Goal: Information Seeking & Learning: Learn about a topic

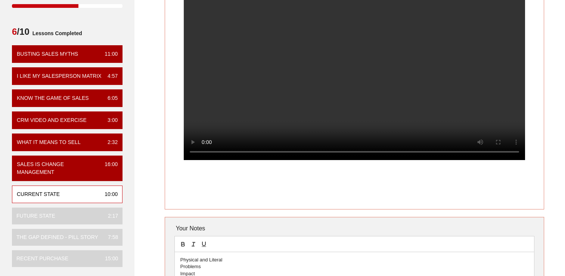
scroll to position [112, 0]
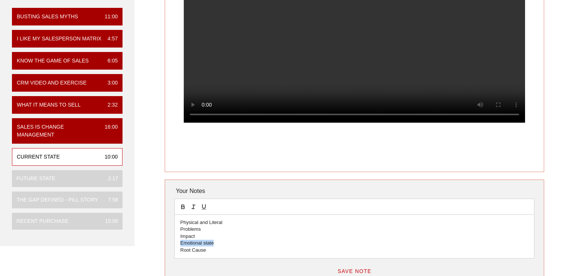
drag, startPoint x: 196, startPoint y: 244, endPoint x: 171, endPoint y: 244, distance: 24.6
click at [171, 244] on div "Your Notes Physical and Literal Problems Impact Emotional state Root Cause Save…" at bounding box center [354, 244] width 379 height 130
click at [168, 226] on div "Your Notes Physical and Literal Problems Impact Emotional state Root Cause Save…" at bounding box center [354, 244] width 379 height 130
click at [206, 249] on p "Root Cause" at bounding box center [354, 249] width 348 height 7
click at [354, 266] on button "Save Note" at bounding box center [354, 270] width 46 height 13
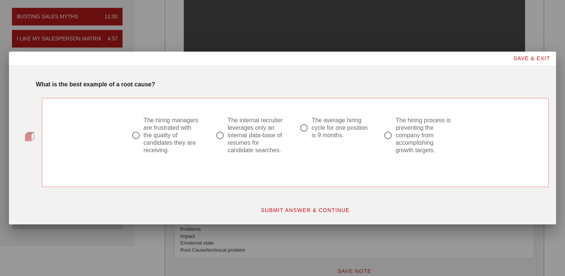
click at [221, 134] on div at bounding box center [220, 135] width 13 height 13
click at [387, 132] on div at bounding box center [388, 135] width 13 height 13
radio input "false"
radio input "true"
click at [292, 206] on button "SUBMIT ANSWER & CONTINUE" at bounding box center [305, 209] width 101 height 13
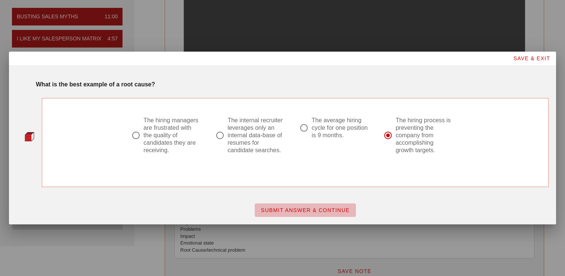
scroll to position [0, 0]
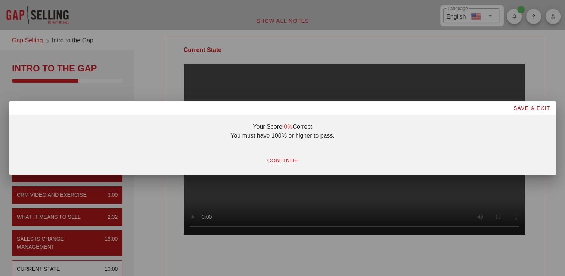
click at [287, 157] on span "CONTINUE" at bounding box center [282, 160] width 31 height 6
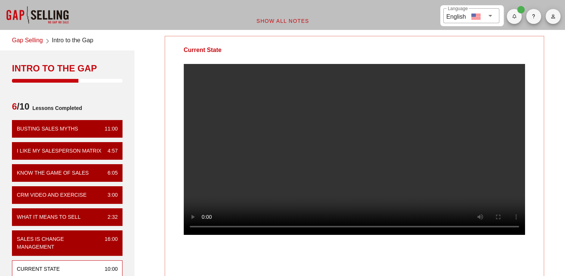
click at [168, 217] on div "Current State Your Notes Physical and Literal Problems Impact Emotional state R…" at bounding box center [354, 228] width 431 height 395
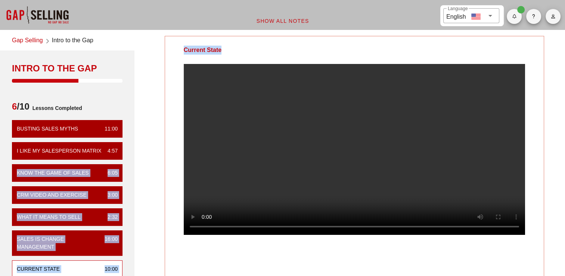
click at [142, 140] on div "Gap Selling Intro to the Gap Intro to the Gap 6 /10 Lessons Completed Busting S…" at bounding box center [283, 228] width 574 height 395
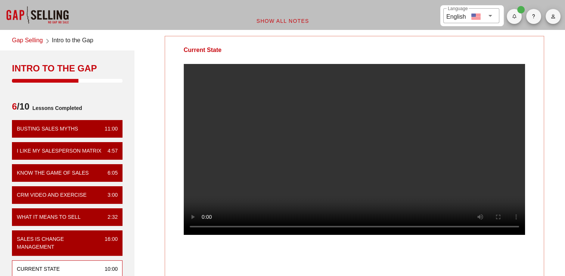
click at [543, 93] on div at bounding box center [354, 155] width 379 height 183
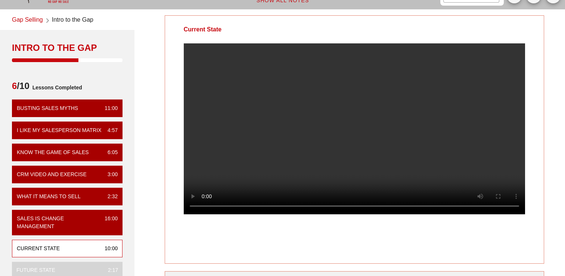
scroll to position [37, 0]
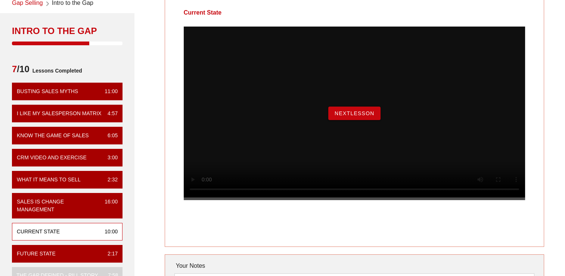
click at [361, 116] on span "NextLesson" at bounding box center [354, 113] width 40 height 6
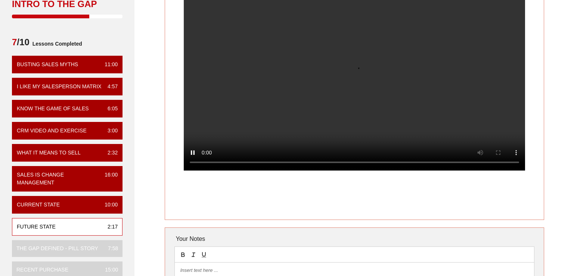
scroll to position [101, 0]
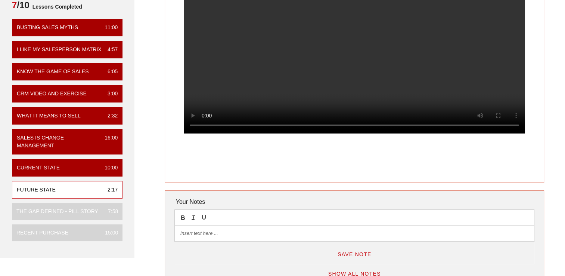
click at [247, 230] on p at bounding box center [354, 233] width 348 height 7
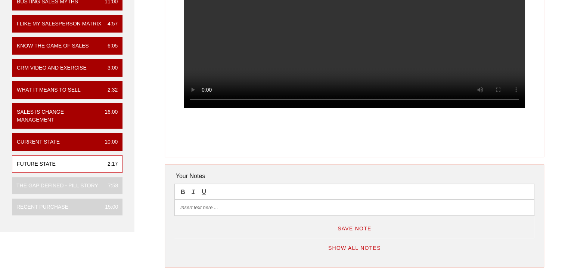
scroll to position [176, 0]
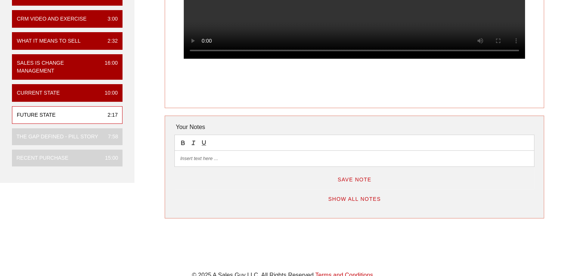
click at [358, 198] on span "Show All Notes" at bounding box center [354, 199] width 53 height 6
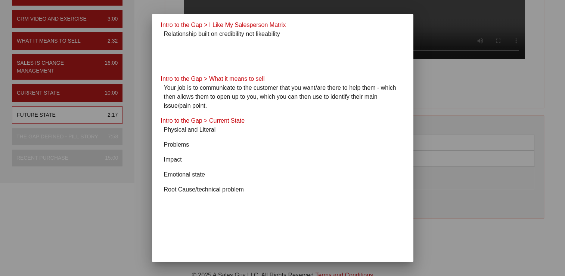
scroll to position [75, 0]
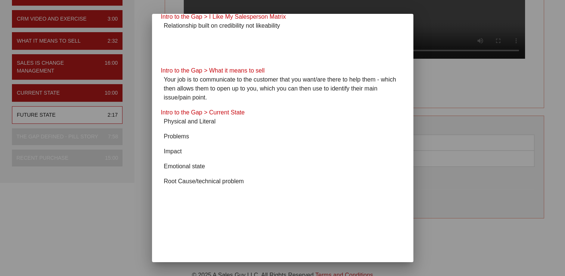
click at [137, 242] on div at bounding box center [282, 138] width 565 height 276
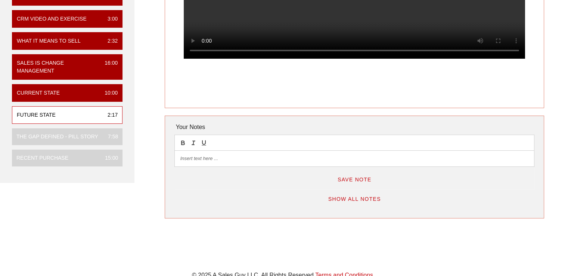
click at [218, 164] on div at bounding box center [354, 158] width 359 height 16
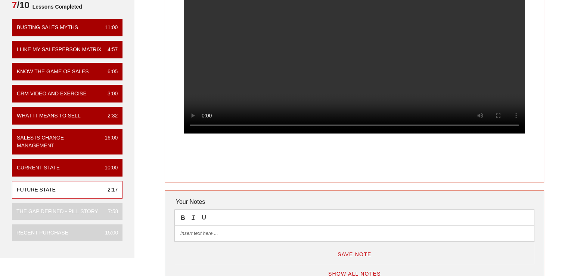
scroll to position [64, 0]
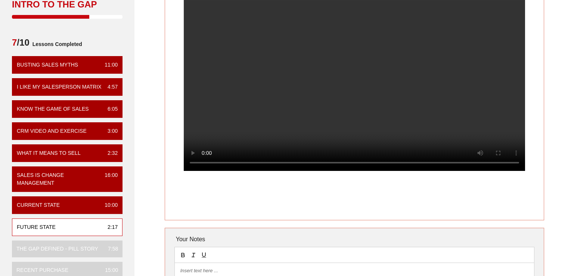
drag, startPoint x: 137, startPoint y: 204, endPoint x: 142, endPoint y: 206, distance: 4.9
click at [138, 204] on div "Gap Selling Intro to the Gap Intro to the Gap 7 /10 Lessons Completed Busting S…" at bounding box center [67, 151] width 143 height 367
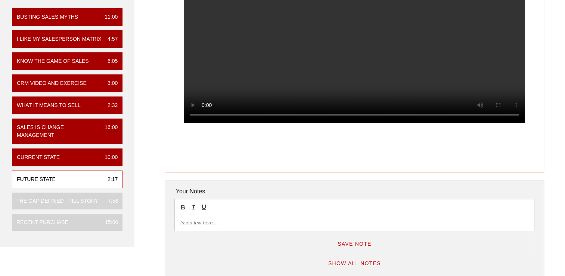
scroll to position [112, 0]
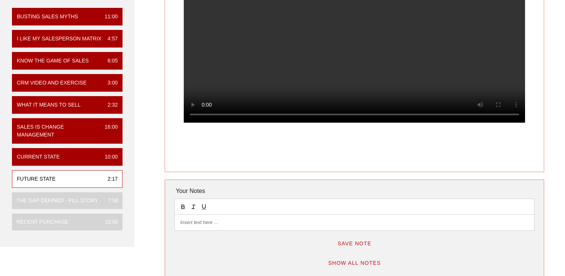
click at [238, 225] on p at bounding box center [354, 222] width 348 height 7
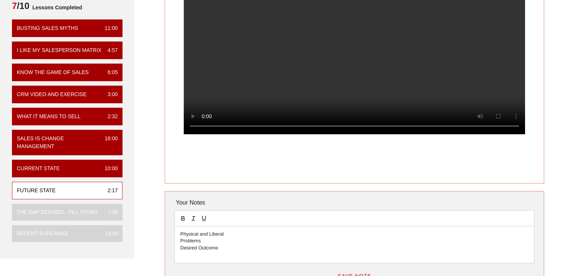
scroll to position [112, 0]
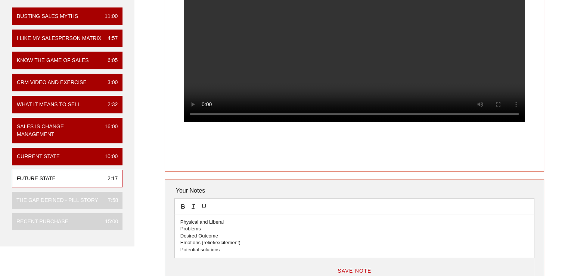
click at [142, 164] on div "Future State Your Notes Physical and Liberal Problems Desired Outcome Emotions …" at bounding box center [354, 116] width 431 height 395
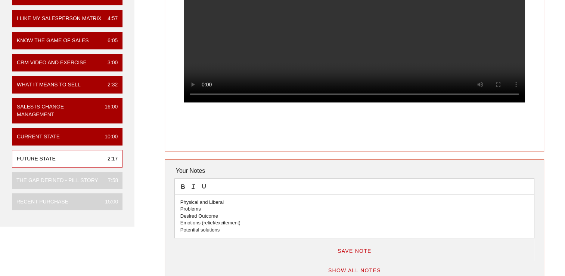
scroll to position [150, 0]
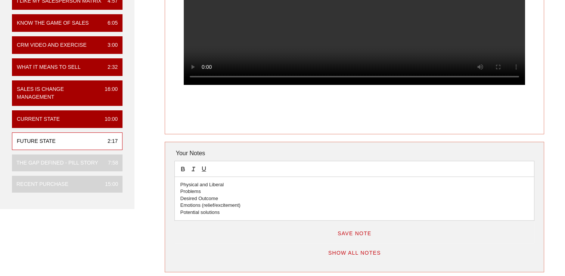
click at [360, 235] on span "Save Note" at bounding box center [354, 233] width 34 height 6
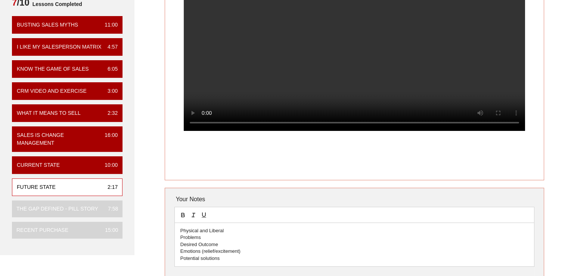
scroll to position [38, 0]
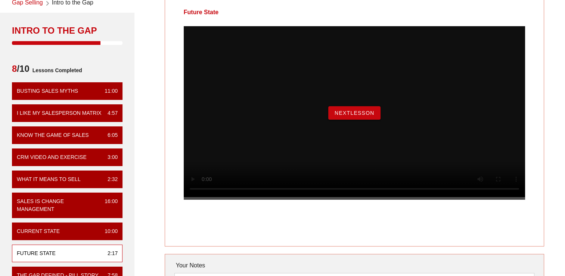
click at [363, 116] on span "NextLesson" at bounding box center [354, 113] width 40 height 6
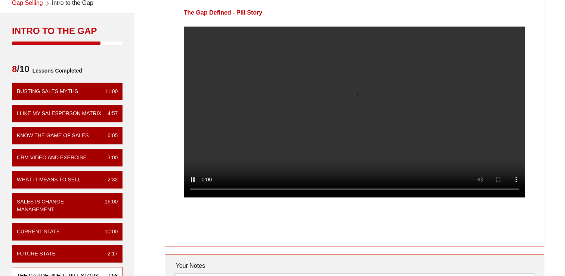
scroll to position [37, 0]
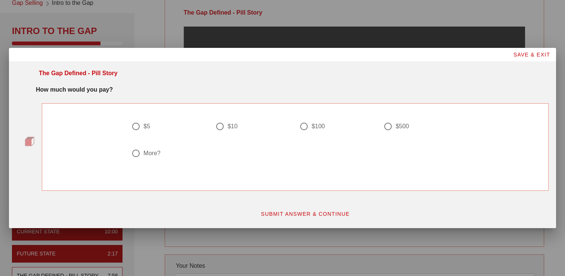
click at [227, 129] on div "$10" at bounding box center [232, 125] width 10 height 7
click at [305, 124] on div at bounding box center [304, 126] width 13 height 13
radio input "false"
radio input "true"
click at [313, 209] on button "SUBMIT ANSWER & CONTINUE" at bounding box center [305, 213] width 101 height 13
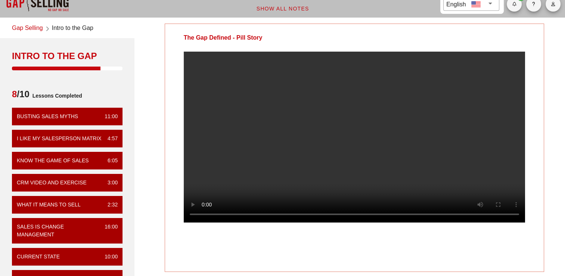
scroll to position [0, 0]
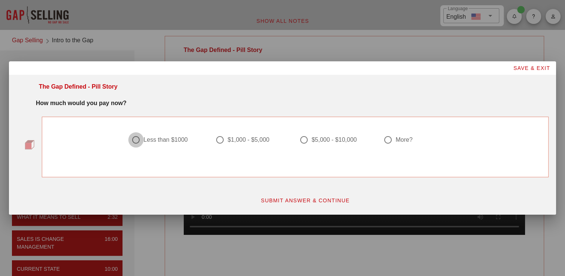
click at [139, 138] on div at bounding box center [136, 139] width 13 height 13
radio input "true"
click at [304, 204] on button "SUBMIT ANSWER & CONTINUE" at bounding box center [305, 199] width 101 height 13
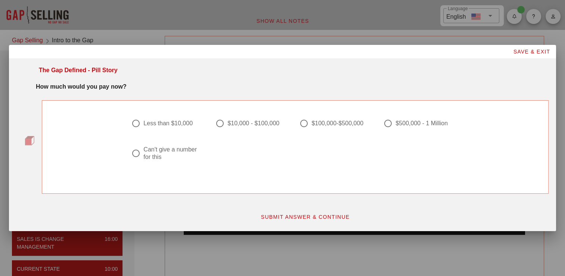
click at [223, 123] on div at bounding box center [220, 123] width 13 height 13
radio input "true"
click at [289, 213] on button "SUBMIT ANSWER & CONTINUE" at bounding box center [305, 216] width 101 height 13
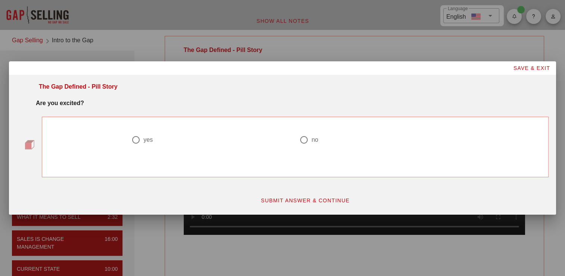
click at [164, 112] on div "yes no" at bounding box center [295, 146] width 516 height 69
click at [139, 140] on div at bounding box center [136, 139] width 13 height 13
radio input "true"
click at [286, 198] on span "SUBMIT ANSWER & CONTINUE" at bounding box center [305, 200] width 89 height 6
click at [140, 138] on div at bounding box center [136, 139] width 13 height 13
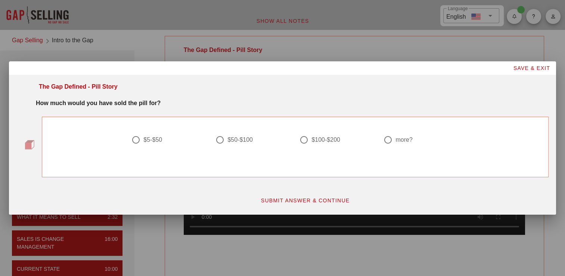
radio input "true"
click at [319, 209] on div "SUBMIT ANSWER & CONTINUE" at bounding box center [305, 200] width 496 height 22
click at [318, 202] on span "SUBMIT ANSWER & CONTINUE" at bounding box center [305, 200] width 89 height 6
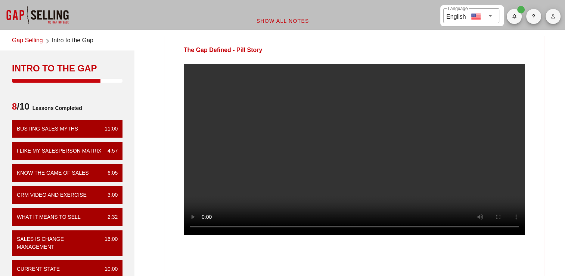
click at [333, 181] on video at bounding box center [354, 149] width 341 height 171
click at [345, 108] on video at bounding box center [354, 149] width 341 height 171
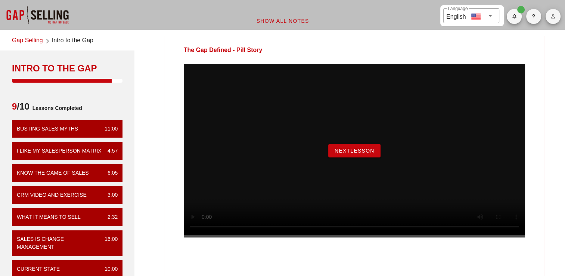
click at [267, 108] on div "NextLesson" at bounding box center [354, 150] width 341 height 173
click at [362, 153] on span "NextLesson" at bounding box center [354, 151] width 40 height 6
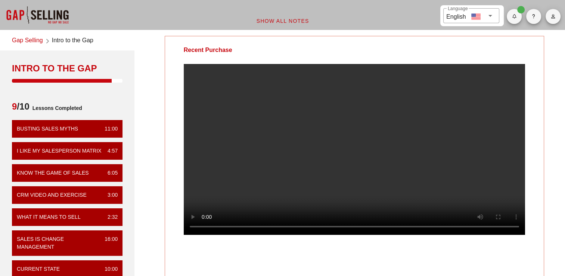
click at [366, 117] on video at bounding box center [354, 149] width 341 height 171
click at [363, 118] on video at bounding box center [354, 149] width 341 height 171
click at [562, 153] on div "Recent Purchase Your Notes Save Note Show All Notes" at bounding box center [354, 214] width 431 height 367
click at [559, 114] on div "Recent Purchase Your Notes Save Note Show All Notes" at bounding box center [354, 214] width 431 height 367
click at [552, 152] on div "Recent Purchase Your Notes Save Note Show All Notes" at bounding box center [354, 214] width 431 height 367
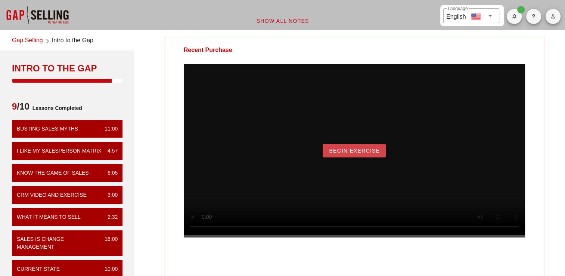
click at [356, 153] on span "Begin Exercise" at bounding box center [354, 151] width 51 height 6
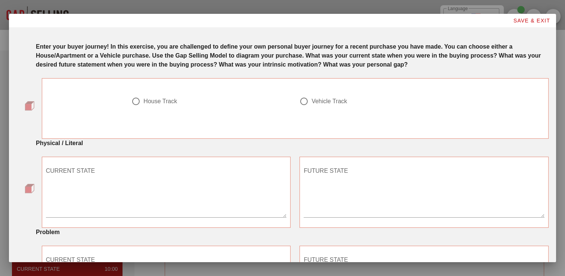
click at [300, 102] on div at bounding box center [304, 101] width 13 height 13
radio input "true"
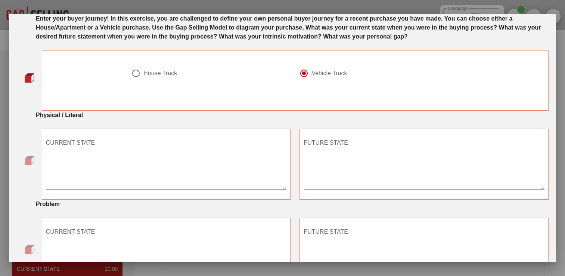
scroll to position [75, 0]
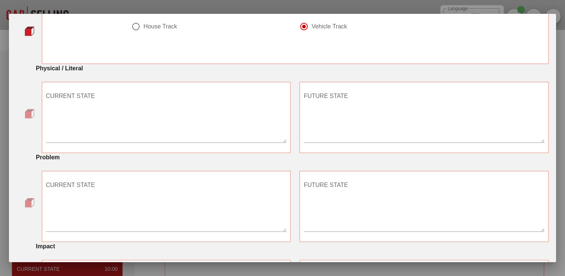
click at [112, 127] on textarea "CURRENT STATE" at bounding box center [166, 116] width 241 height 52
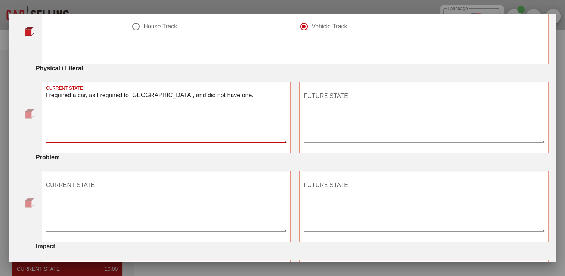
type textarea "I required a car, as I required to [GEOGRAPHIC_DATA], and did not have one."
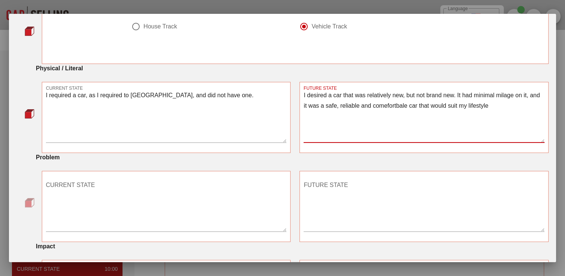
click at [490, 104] on textarea "I desired a car that was relatively new, but not brand new. It had minimal mila…" at bounding box center [424, 116] width 241 height 52
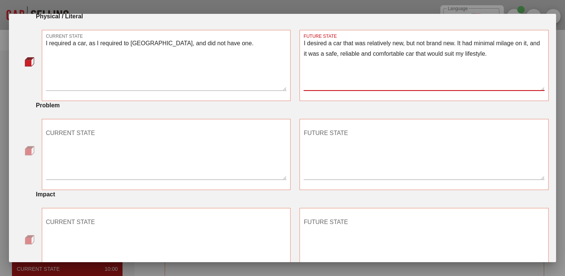
scroll to position [149, 0]
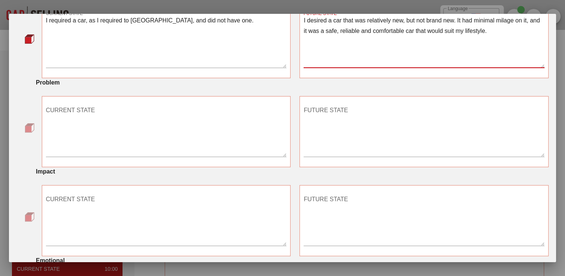
type textarea "I desired a car that was relatively new, but not brand new. It had minimal mila…"
click at [93, 140] on textarea "CURRENT STATE" at bounding box center [166, 130] width 241 height 52
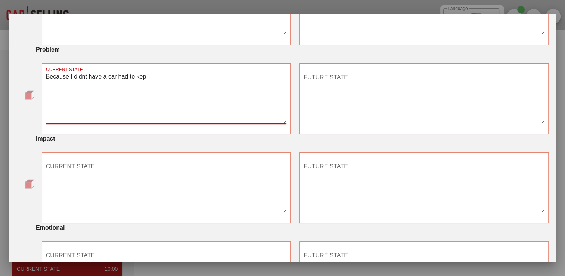
scroll to position [187, 0]
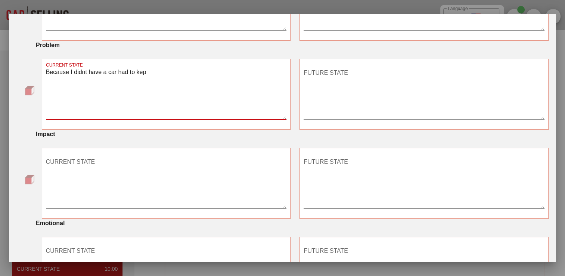
drag, startPoint x: 155, startPoint y: 72, endPoint x: 162, endPoint y: 70, distance: 7.1
click at [162, 70] on textarea "Because I didnt have a car had to kep" at bounding box center [166, 93] width 241 height 52
drag, startPoint x: 145, startPoint y: 71, endPoint x: 136, endPoint y: 71, distance: 9.3
click at [136, 71] on textarea "Because I didnt have a car had to kep" at bounding box center [166, 93] width 241 height 52
type textarea "Because I didnt have a car had to take public transport everywhere, and some pl…"
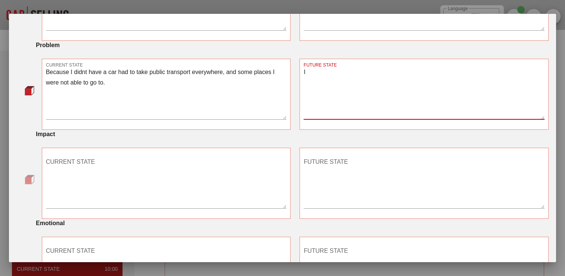
type textarea "I"
type textarea "To have freedom to choose when and where I would like to go."
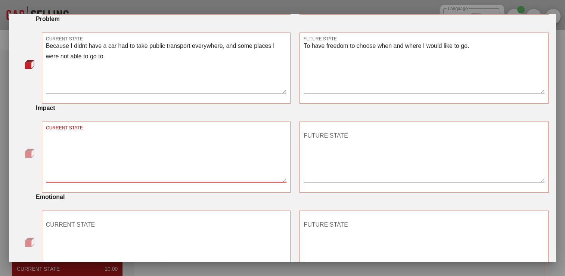
scroll to position [224, 0]
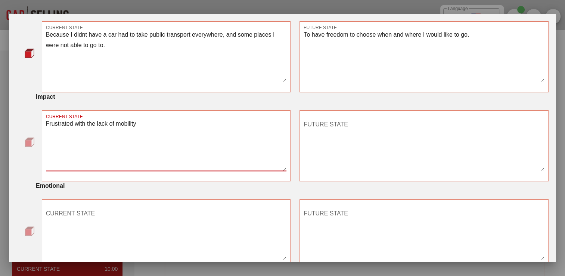
type textarea "Frustrated with the lack of mobility"
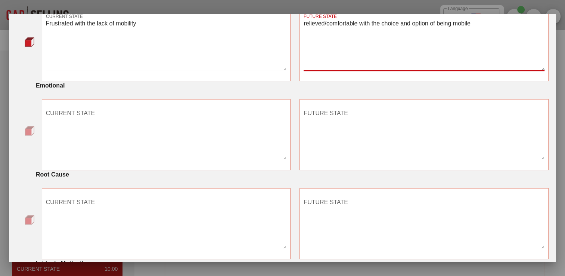
scroll to position [336, 0]
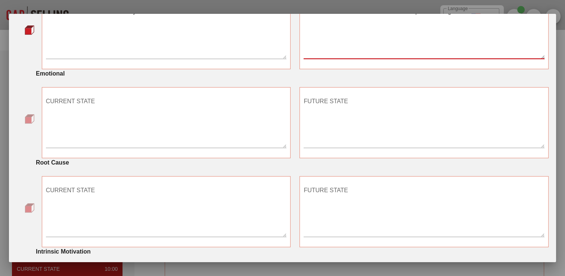
type textarea "relieved/comfortable with the choice and option of being mobile"
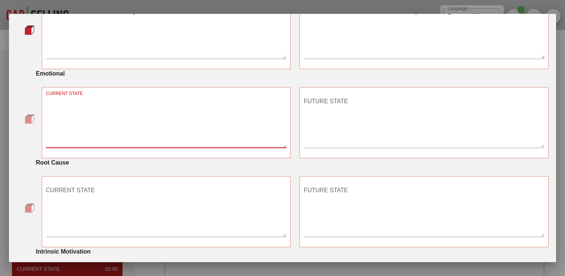
click at [96, 96] on textarea "CURRENT STATE" at bounding box center [166, 121] width 241 height 52
type textarea "I did not own a car"
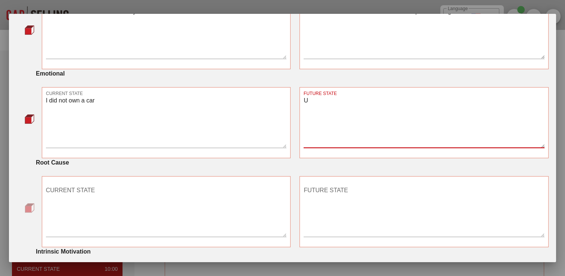
type textarea "U"
type textarea "I own a car"
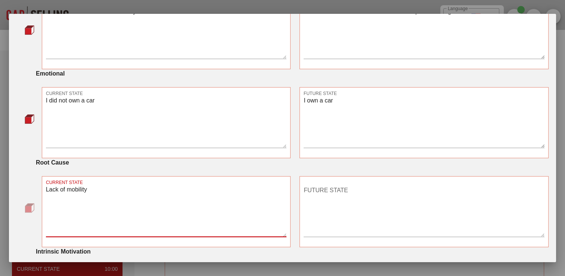
type textarea "Lack of mobility"
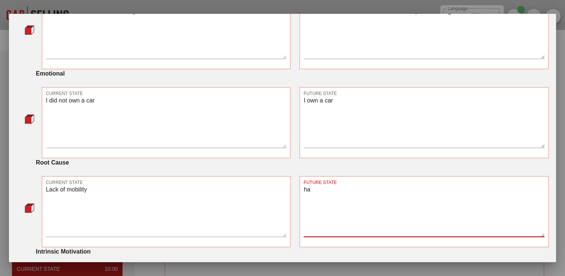
type textarea "h"
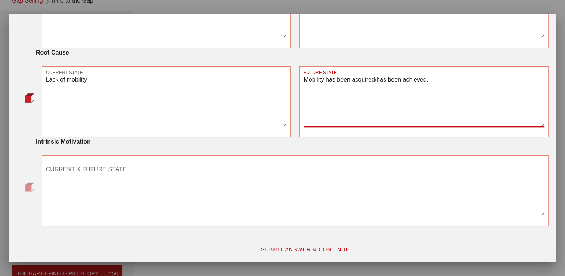
scroll to position [75, 0]
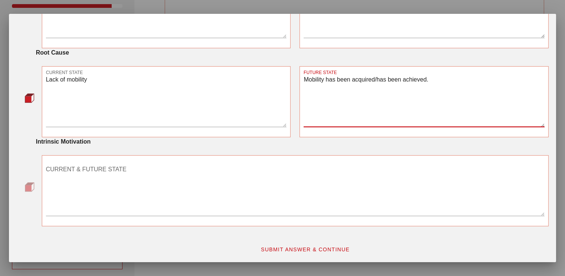
type textarea "Mobility has been acquired/has been achieved."
click at [207, 170] on textarea "CURRENT & FUTURE STATE" at bounding box center [295, 189] width 499 height 52
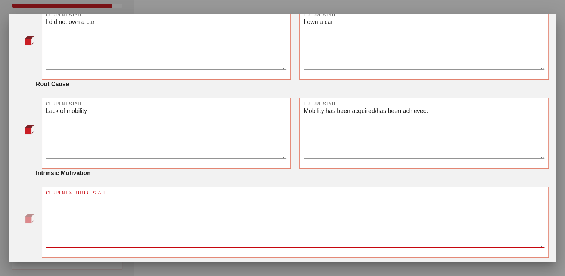
scroll to position [446, 0]
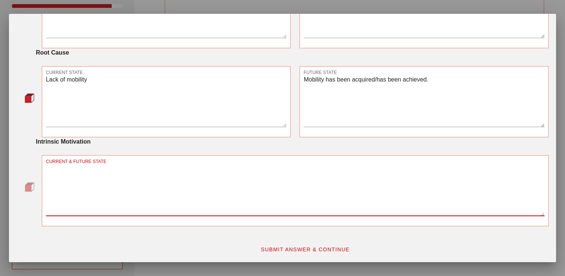
click at [85, 183] on textarea "CURRENT & FUTURE STATE" at bounding box center [295, 189] width 499 height 52
click at [296, 247] on span "SUBMIT ANSWER & CONTINUE" at bounding box center [305, 249] width 89 height 6
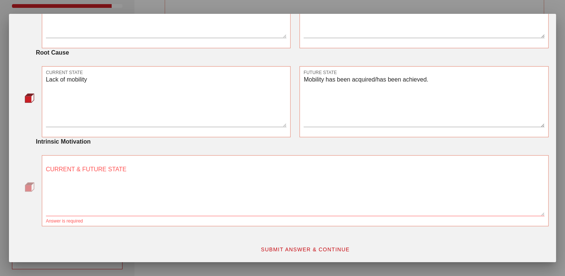
click at [181, 204] on textarea "CURRENT & FUTURE STATE" at bounding box center [295, 189] width 499 height 52
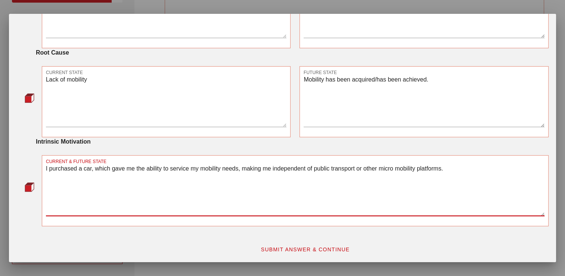
scroll to position [112, 0]
type textarea "I purchased a car, which gave me the ability to service my mobility needs, maki…"
click at [338, 247] on span "SUBMIT ANSWER & CONTINUE" at bounding box center [305, 249] width 89 height 6
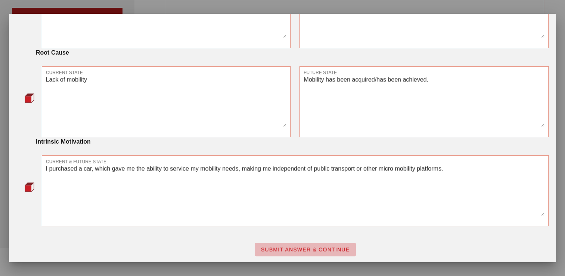
scroll to position [0, 0]
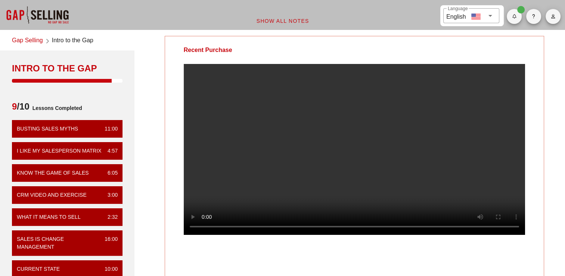
click at [541, 168] on div at bounding box center [354, 155] width 379 height 183
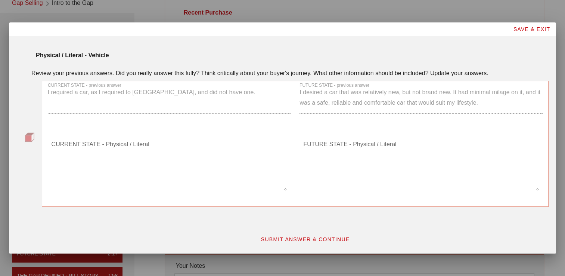
click at [202, 97] on div "CURRENT STATE - previous answer I required a car, as I required to [GEOGRAPHIC_…" at bounding box center [169, 101] width 252 height 49
drag, startPoint x: 205, startPoint y: 92, endPoint x: 197, endPoint y: 93, distance: 7.9
click at [197, 93] on div "CURRENT STATE - previous answer I required a car, as I required to [GEOGRAPHIC_…" at bounding box center [169, 101] width 252 height 49
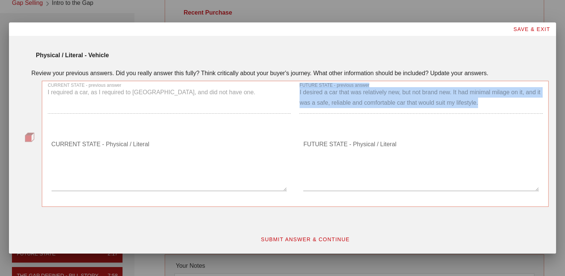
click at [160, 127] on div "CURRENT STATE - previous answer I required a car, as I required to [GEOGRAPHIC_…" at bounding box center [295, 144] width 507 height 126
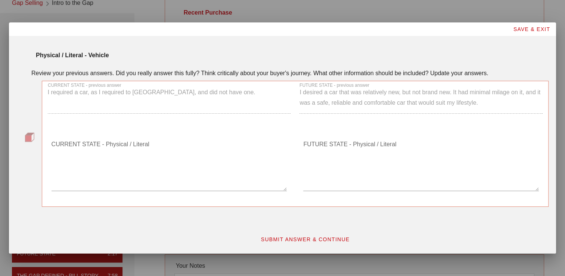
drag, startPoint x: 160, startPoint y: 127, endPoint x: 152, endPoint y: 145, distance: 19.4
click at [152, 145] on textarea "CURRENT STATE - Physical / Literal" at bounding box center [170, 164] width 236 height 52
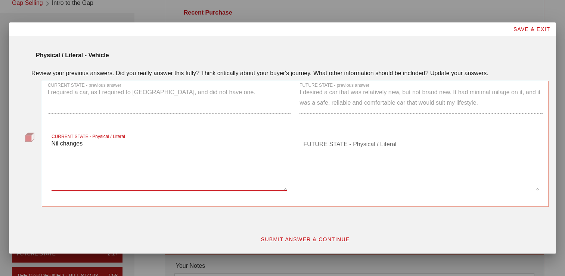
type textarea "Nil changes"
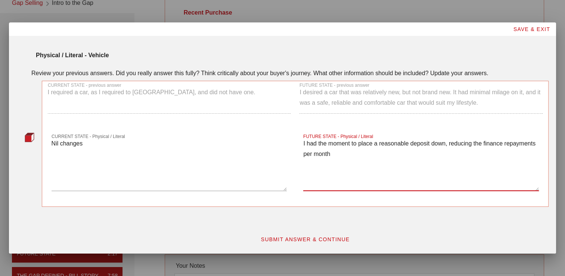
click at [354, 153] on textarea "I had the moment to place a reasonable deposit down, reducing the finance repay…" at bounding box center [421, 164] width 236 height 52
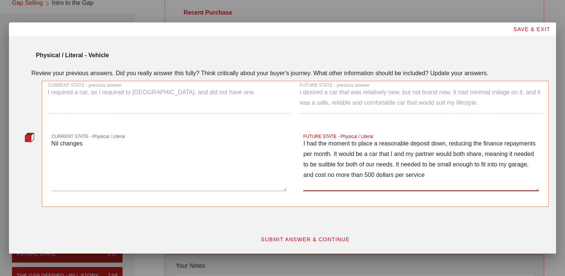
drag, startPoint x: 335, startPoint y: 166, endPoint x: 330, endPoint y: 143, distance: 22.9
click at [330, 139] on label "FUTURE STATE - Physical / Literal" at bounding box center [338, 137] width 70 height 6
click at [330, 139] on textarea "I had the moment to place a reasonable deposit down, reducing the finance repay…" at bounding box center [421, 164] width 236 height 52
click at [327, 171] on textarea "I had the moment to place a reasonable deposit down, reducing the finance repay…" at bounding box center [421, 164] width 236 height 52
click at [432, 174] on textarea "I had the moment to place a reasonable deposit down, reducing the finance repay…" at bounding box center [421, 164] width 236 height 52
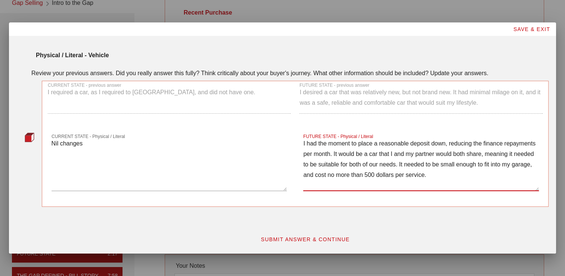
type textarea "I had the moment to place a reasonable deposit down, reducing the finance repay…"
click at [315, 240] on span "SUBMIT ANSWER & CONTINUE" at bounding box center [305, 239] width 89 height 6
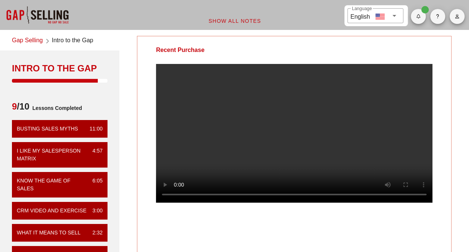
click at [362, 129] on video at bounding box center [294, 133] width 277 height 139
click at [292, 136] on video at bounding box center [294, 133] width 277 height 139
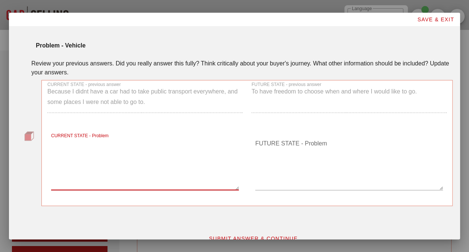
click at [152, 171] on textarea "CURRENT STATE - Problem" at bounding box center [145, 163] width 188 height 52
type textarea "Nil."
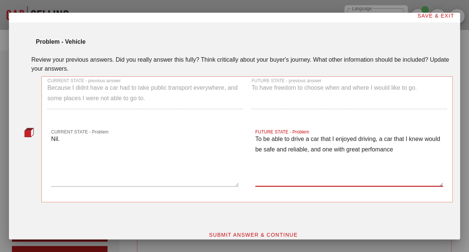
scroll to position [13, 0]
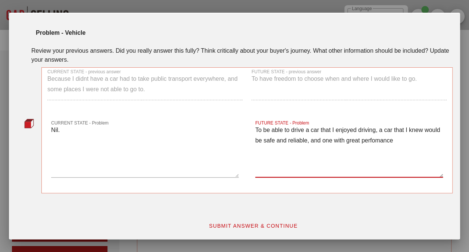
type textarea "To be able to drive a car that I enjoyed driving, a car that I knew would be sa…"
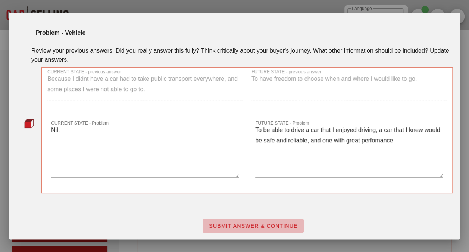
click at [280, 220] on button "SUBMIT ANSWER & CONTINUE" at bounding box center [253, 225] width 101 height 13
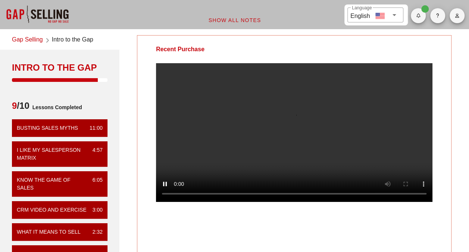
scroll to position [0, 0]
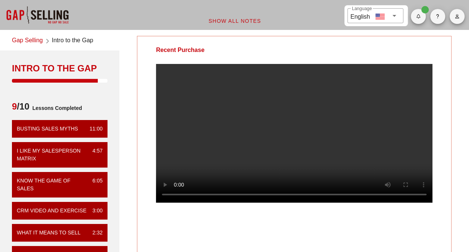
click at [320, 140] on video at bounding box center [294, 133] width 277 height 139
click at [315, 144] on video at bounding box center [294, 133] width 277 height 139
click at [218, 131] on video at bounding box center [294, 133] width 277 height 139
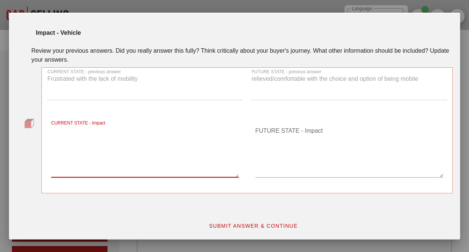
click at [108, 129] on div "CURRENT STATE - Impact" at bounding box center [145, 151] width 188 height 52
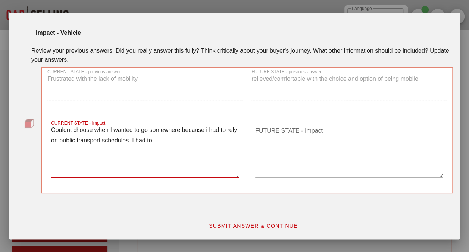
click at [187, 151] on textarea "Couldnt choose when I wanted to go somewhere because i had to rely on public tr…" at bounding box center [145, 151] width 188 height 52
drag, startPoint x: 98, startPoint y: 127, endPoint x: 182, endPoint y: 140, distance: 85.1
click at [182, 140] on textarea "Couldn't choose when I wanted to go somewhere because i had to rely on public t…" at bounding box center [145, 151] width 188 height 52
click at [186, 146] on textarea "Couldn't choose when I wanted to go somewhere because i had to rely on public t…" at bounding box center [145, 151] width 188 height 52
click at [178, 137] on textarea "Couldn't choose when I wanted to go somewhere because i had to rely on public t…" at bounding box center [145, 151] width 188 height 52
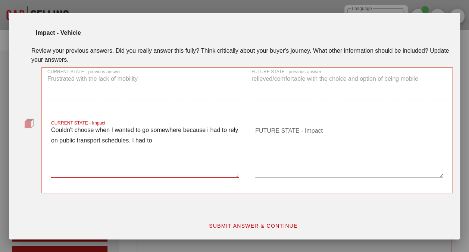
click at [208, 127] on textarea "Couldn't choose when I wanted to go somewhere because i had to rely on public t…" at bounding box center [145, 151] width 188 height 52
click at [163, 139] on textarea "Couldn't choose when I wanted to go somewhere because I had to rely on public t…" at bounding box center [145, 151] width 188 height 52
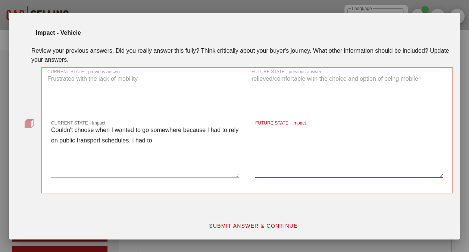
click at [340, 136] on textarea "FUTURE STATE - Impact" at bounding box center [349, 151] width 188 height 52
click at [173, 137] on textarea "Couldn't choose when I wanted to go somewhere because I had to rely on public t…" at bounding box center [145, 151] width 188 height 52
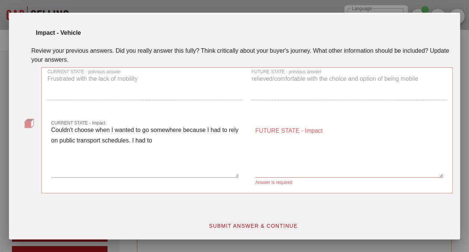
click at [308, 125] on div "FUTURE STATE - Impact" at bounding box center [349, 151] width 188 height 52
click at [267, 141] on textarea "FUTURE STATE - Impact" at bounding box center [349, 151] width 188 height 52
click at [186, 142] on textarea "Couldn't choose when I wanted to go somewhere because I had to rely on public t…" at bounding box center [145, 151] width 188 height 52
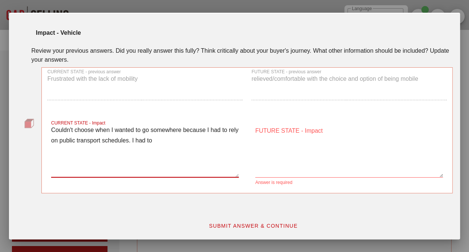
drag, startPoint x: 206, startPoint y: 131, endPoint x: 205, endPoint y: 139, distance: 7.6
click at [205, 139] on textarea "Couldn't choose when I wanted to go somewhere because I had to rely on public t…" at bounding box center [145, 151] width 188 height 52
click at [189, 146] on textarea "Couldn't choose when I wanted to go somewhere because I had to rely on public t…" at bounding box center [145, 151] width 188 height 52
click at [232, 143] on textarea "Couldn't choose when I wanted to go somewhere because I had to rely on public t…" at bounding box center [145, 151] width 188 height 52
click at [294, 152] on textarea "FUTURE STATE - Impact" at bounding box center [349, 151] width 188 height 52
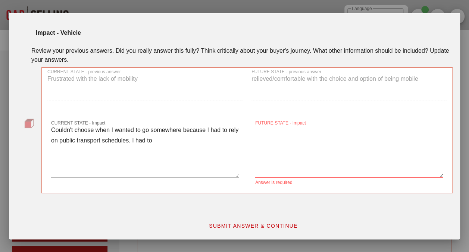
click at [204, 143] on textarea "Couldn't choose when I wanted to go somewhere because I had to rely on public t…" at bounding box center [145, 151] width 188 height 52
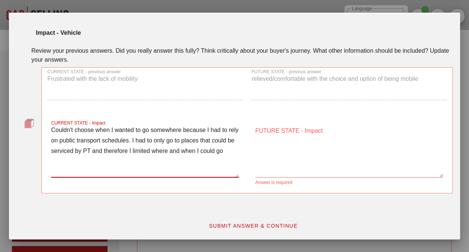
drag, startPoint x: 88, startPoint y: 161, endPoint x: 53, endPoint y: 131, distance: 46.3
click at [53, 131] on textarea "Couldn't choose when I wanted to go somewhere because I had to rely on public t…" at bounding box center [145, 151] width 188 height 52
type textarea "Couldn't choose when I wanted to go somewhere because I had to rely on public t…"
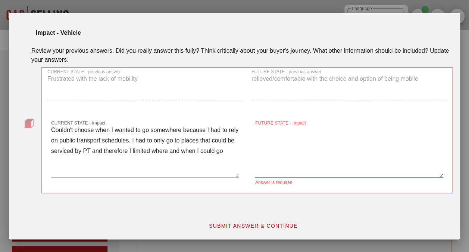
click at [332, 137] on textarea "FUTURE STATE - Impact" at bounding box center [349, 151] width 188 height 52
click at [299, 158] on textarea "FUTURE STATE - Impact" at bounding box center [349, 151] width 188 height 52
paste textarea "I could go wherever and whenever I wanted, using my own transport, without bein…"
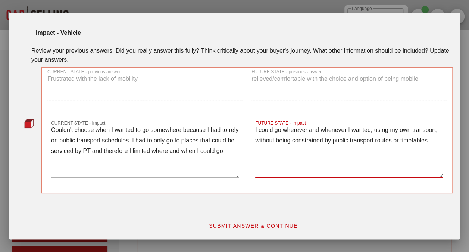
type textarea "I could go wherever and whenever I wanted, using my own transport, without bein…"
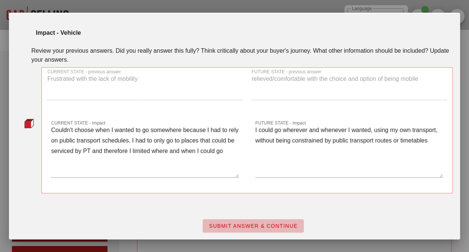
click at [277, 225] on span "SUBMIT ANSWER & CONTINUE" at bounding box center [253, 226] width 89 height 6
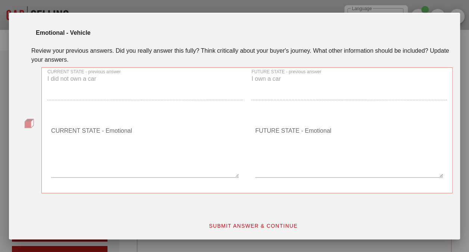
click at [133, 123] on div "CURRENT STATE - Emotional" at bounding box center [145, 152] width 188 height 65
click at [114, 120] on div "CURRENT STATE - Emotional" at bounding box center [145, 151] width 204 height 79
click at [114, 139] on textarea "CURRENT STATE - Emotional" at bounding box center [145, 151] width 188 height 52
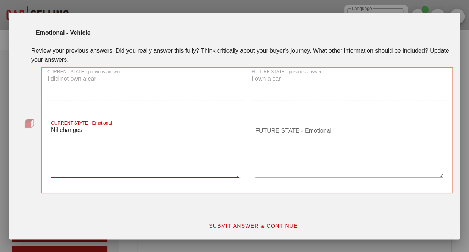
type textarea "Nil changes"
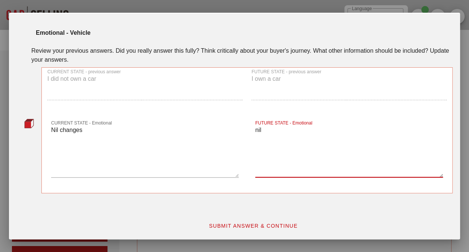
type textarea "nil"
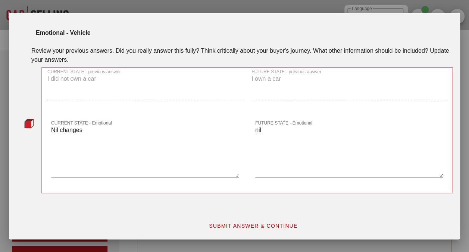
click at [271, 216] on div "SUBMIT ANSWER & CONTINUE" at bounding box center [253, 225] width 409 height 22
click at [272, 224] on span "SUBMIT ANSWER & CONTINUE" at bounding box center [253, 226] width 89 height 6
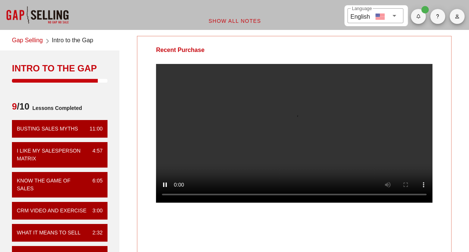
scroll to position [37, 0]
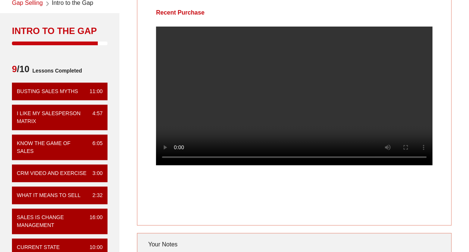
click at [223, 13] on div "Recent Purchase" at bounding box center [180, 13] width 86 height 28
drag, startPoint x: 210, startPoint y: 13, endPoint x: 157, endPoint y: 11, distance: 53.4
click at [157, 11] on div "Recent Purchase" at bounding box center [180, 13] width 86 height 28
drag, startPoint x: 157, startPoint y: 11, endPoint x: 153, endPoint y: 20, distance: 9.7
click at [153, 20] on div "Recent Purchase" at bounding box center [180, 13] width 86 height 28
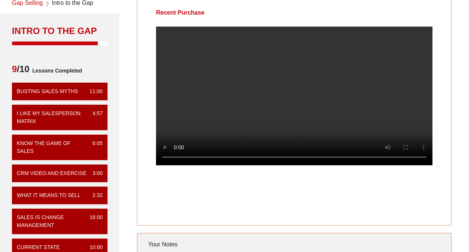
click at [165, 9] on div "Recent Purchase" at bounding box center [180, 13] width 86 height 28
drag, startPoint x: 156, startPoint y: 11, endPoint x: 208, endPoint y: 11, distance: 52.3
click at [208, 11] on div "Recent Purchase" at bounding box center [180, 13] width 86 height 28
click at [208, 12] on div "Recent Purchase" at bounding box center [180, 13] width 86 height 28
click at [205, 12] on div "Recent Purchase" at bounding box center [180, 13] width 86 height 28
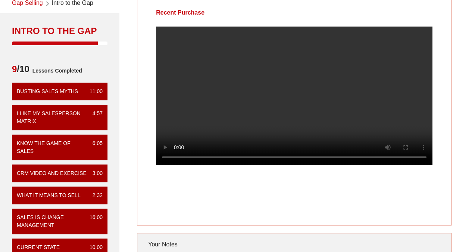
click at [205, 12] on div "Recent Purchase" at bounding box center [180, 13] width 86 height 28
click at [204, 12] on div "Recent Purchase" at bounding box center [180, 13] width 86 height 28
drag, startPoint x: 205, startPoint y: 12, endPoint x: 156, endPoint y: 10, distance: 49.0
click at [156, 10] on div "Recent Purchase" at bounding box center [180, 13] width 86 height 28
drag, startPoint x: 156, startPoint y: 10, endPoint x: 148, endPoint y: 22, distance: 14.5
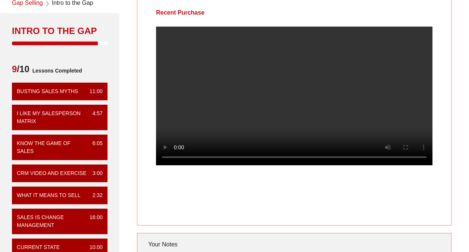
click at [148, 22] on div "Recent Purchase" at bounding box center [180, 13] width 86 height 28
click at [161, 13] on div "Recent Purchase" at bounding box center [180, 13] width 86 height 28
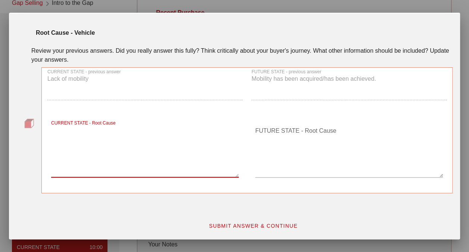
click at [124, 163] on textarea "CURRENT STATE - Root Cause" at bounding box center [145, 151] width 188 height 52
type textarea "I had no car so this is straight forward."
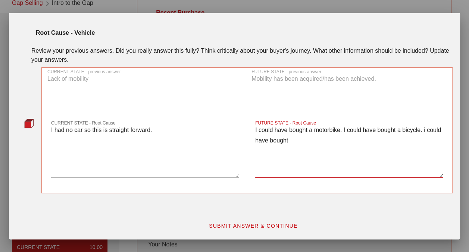
click at [429, 130] on textarea "I could have bought a motorbike. I could have bought a bicycle. i could have bo…" at bounding box center [349, 151] width 188 height 52
drag, startPoint x: 301, startPoint y: 139, endPoint x: 283, endPoint y: 139, distance: 18.3
click at [283, 139] on textarea "I could have bought a motorbike. I could have bought a bicycle. I could have bo…" at bounding box center [349, 151] width 188 height 52
type textarea "I could have bought a motorbike. I could have bought a bicycle. I could have ta…"
click at [247, 234] on div "SUBMIT ANSWER & CONTINUE" at bounding box center [253, 225] width 409 height 22
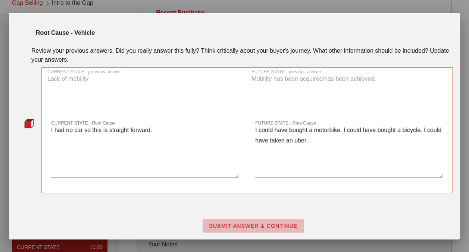
click at [247, 229] on button "SUBMIT ANSWER & CONTINUE" at bounding box center [253, 225] width 101 height 13
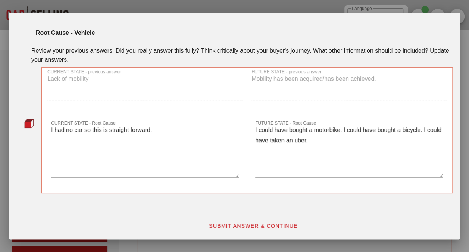
click at [247, 228] on button "SUBMIT ANSWER & CONTINUE" at bounding box center [253, 225] width 101 height 13
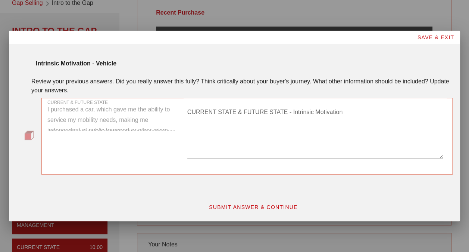
click at [273, 146] on textarea "CURRENT STATE & FUTURE STATE - Intrinsic Motivation" at bounding box center [315, 132] width 256 height 52
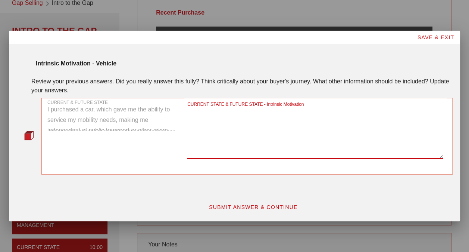
click at [282, 207] on span "SUBMIT ANSWER & CONTINUE" at bounding box center [253, 207] width 89 height 6
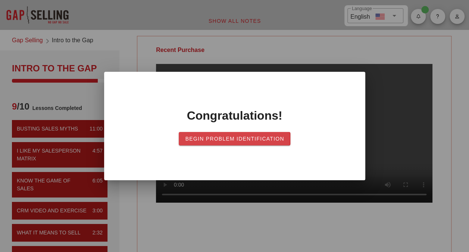
click at [241, 137] on span "Begin Problem Identification" at bounding box center [234, 139] width 99 height 6
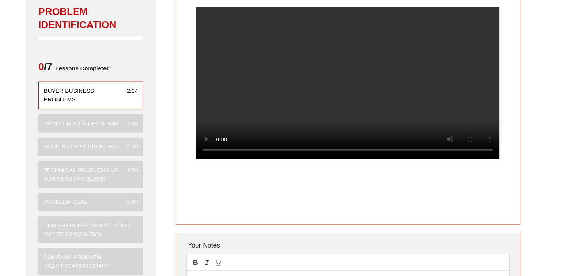
scroll to position [75, 0]
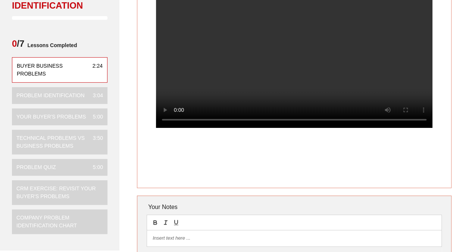
click at [259, 72] on video at bounding box center [294, 58] width 277 height 139
